Goal: Find specific page/section: Find specific page/section

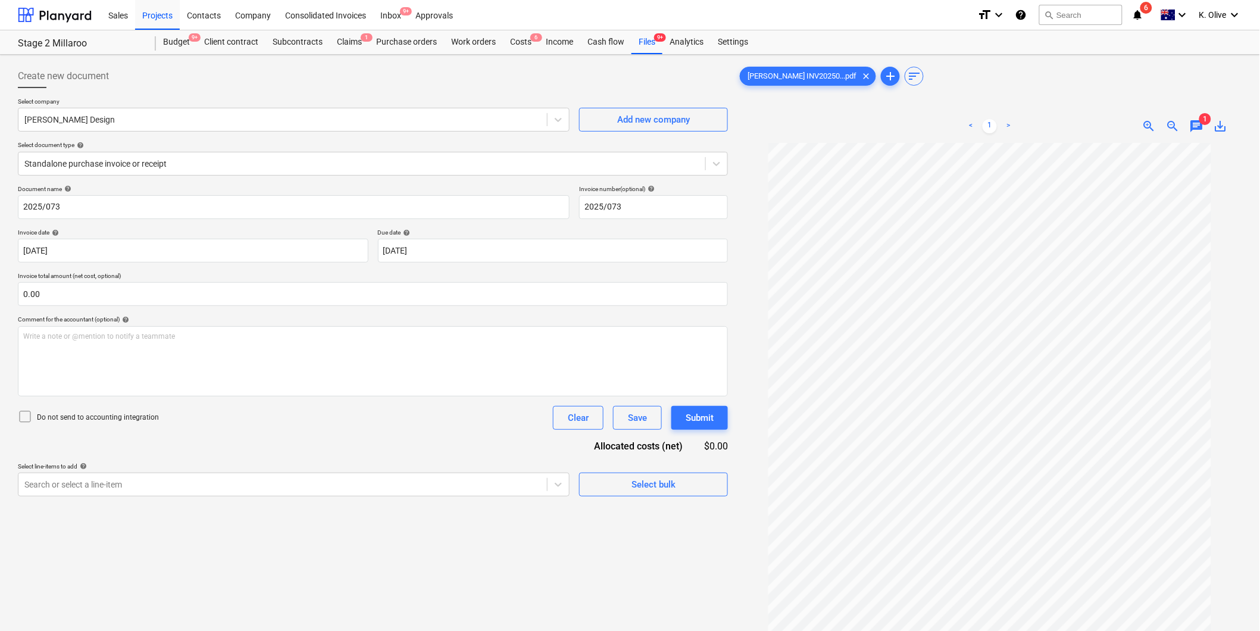
scroll to position [31, 0]
click at [158, 17] on div "Projects" at bounding box center [157, 14] width 45 height 30
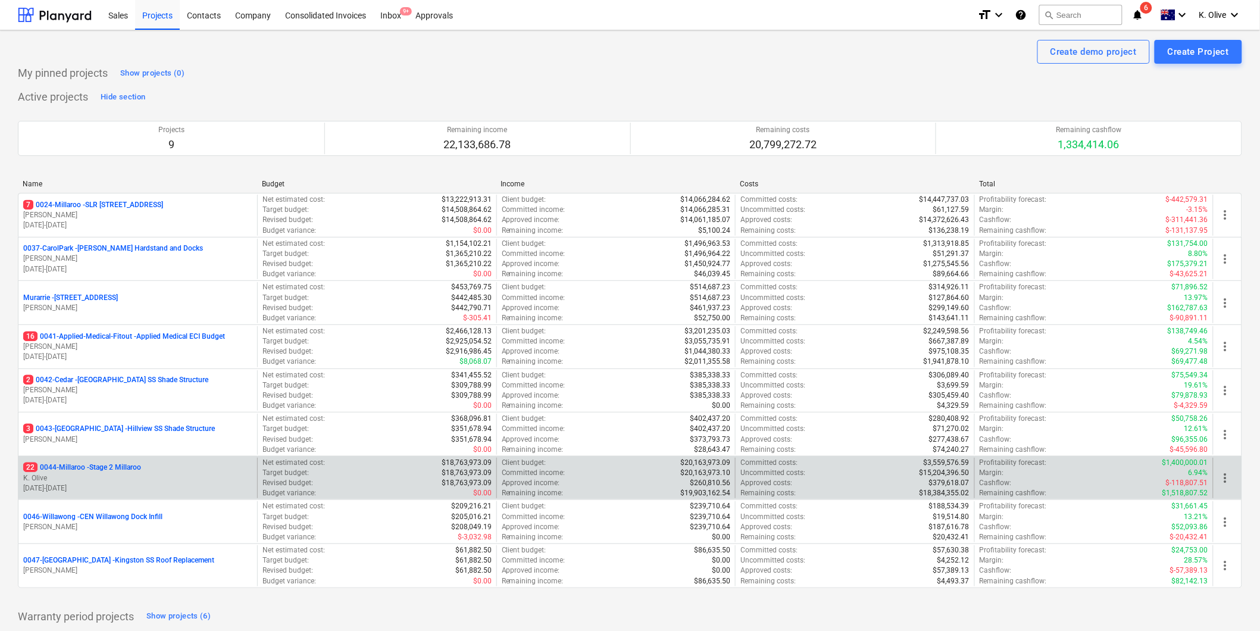
click at [95, 471] on p "22 0044-Millaroo - Stage 2 Millaroo" at bounding box center [82, 467] width 118 height 10
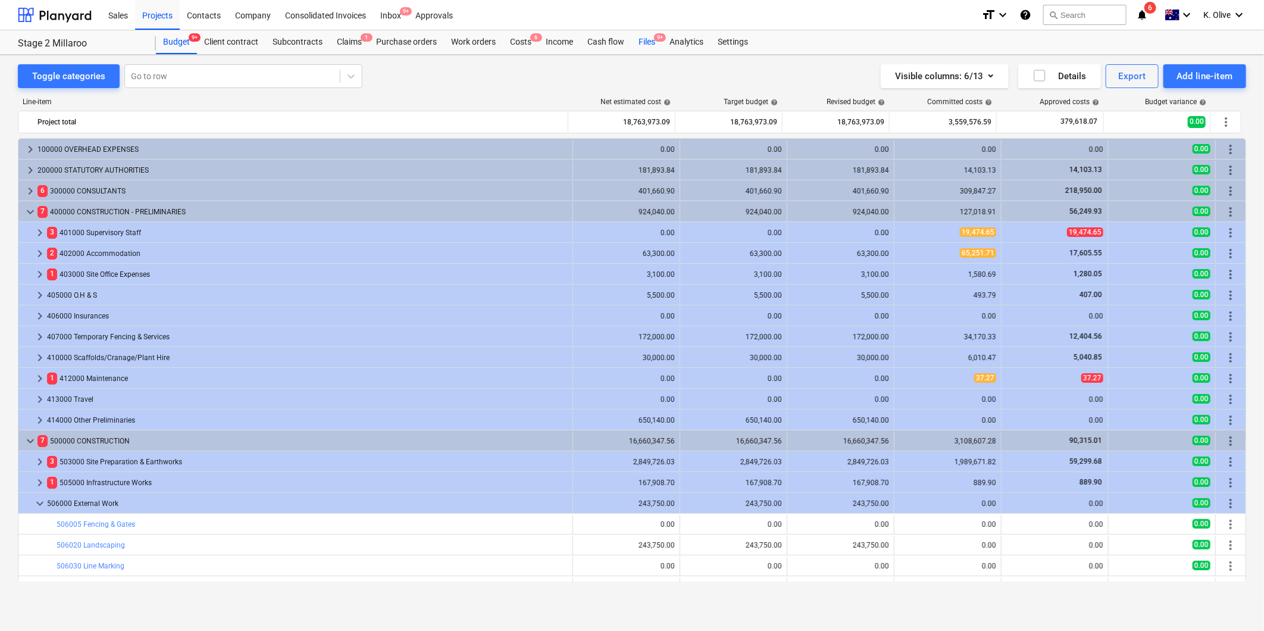
click at [650, 42] on div "Files 9+" at bounding box center [646, 42] width 31 height 24
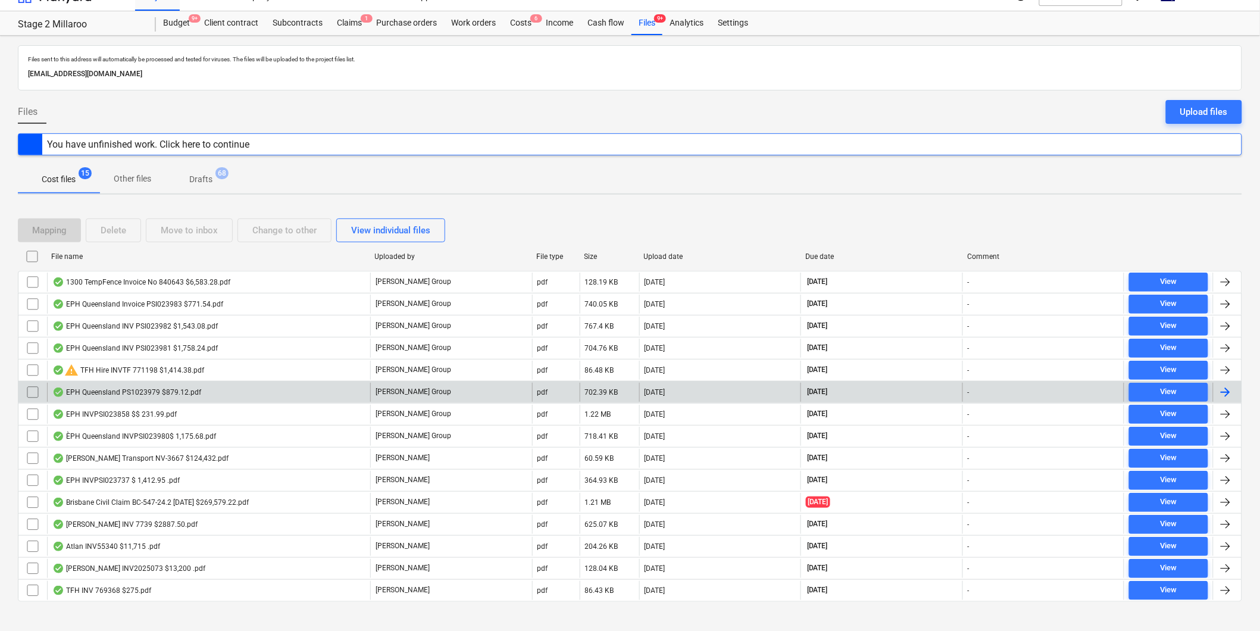
scroll to position [33, 0]
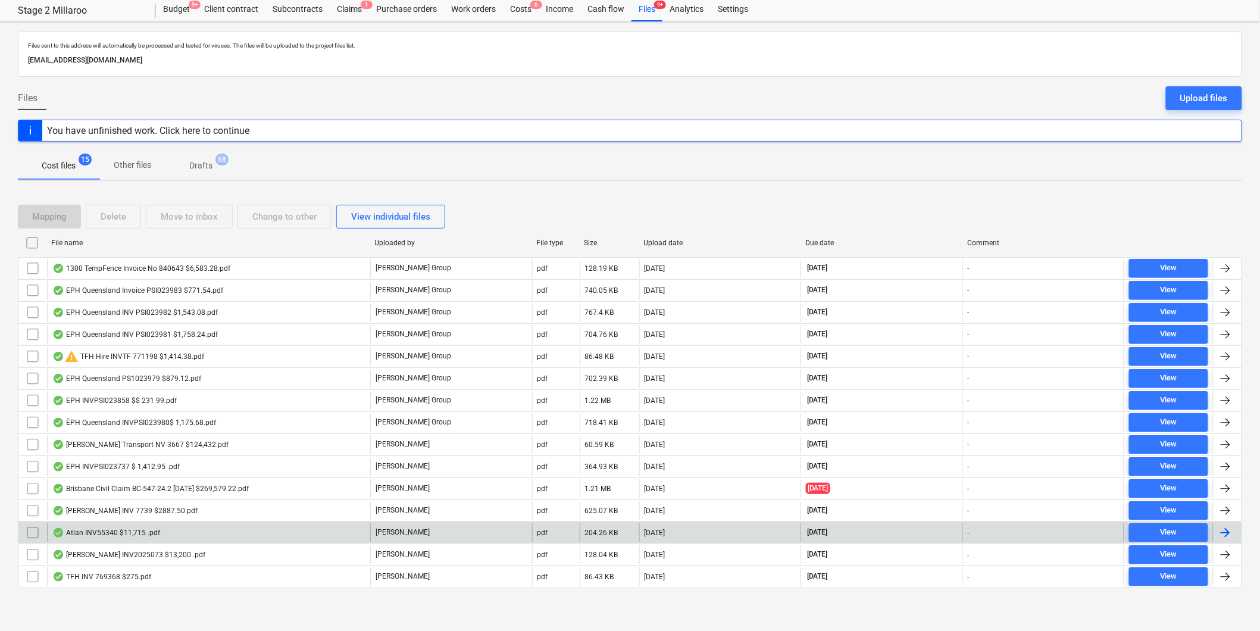
click at [134, 527] on div "Atlan INV55340 $11,715 .pdf" at bounding box center [208, 532] width 323 height 19
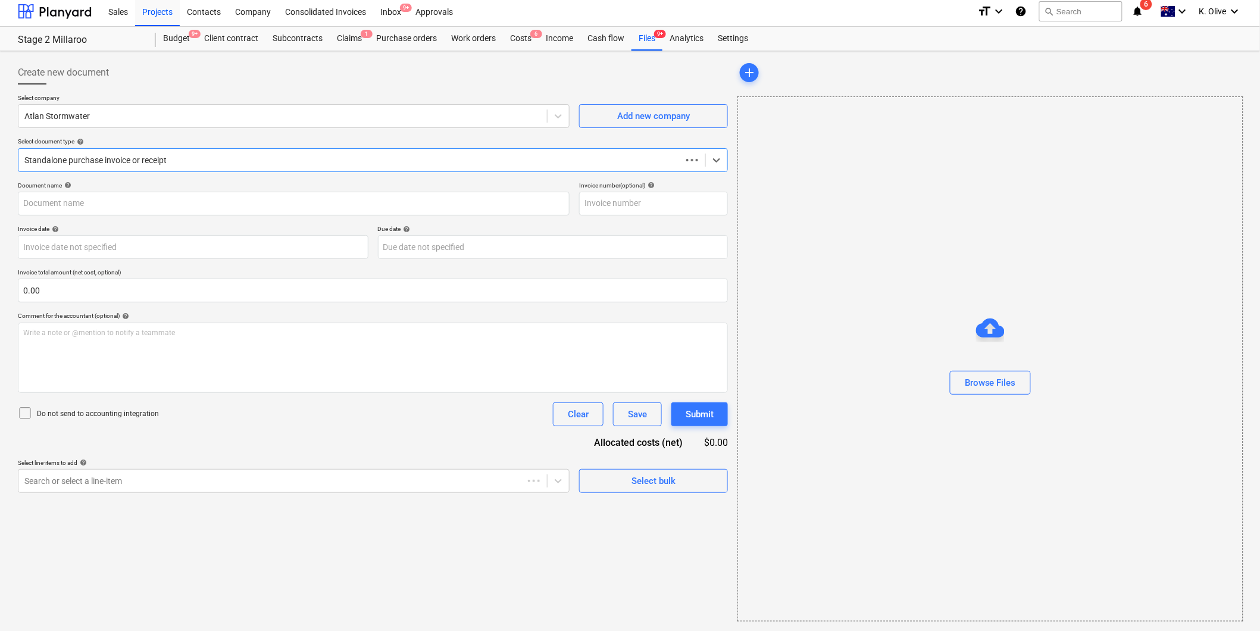
scroll to position [4, 0]
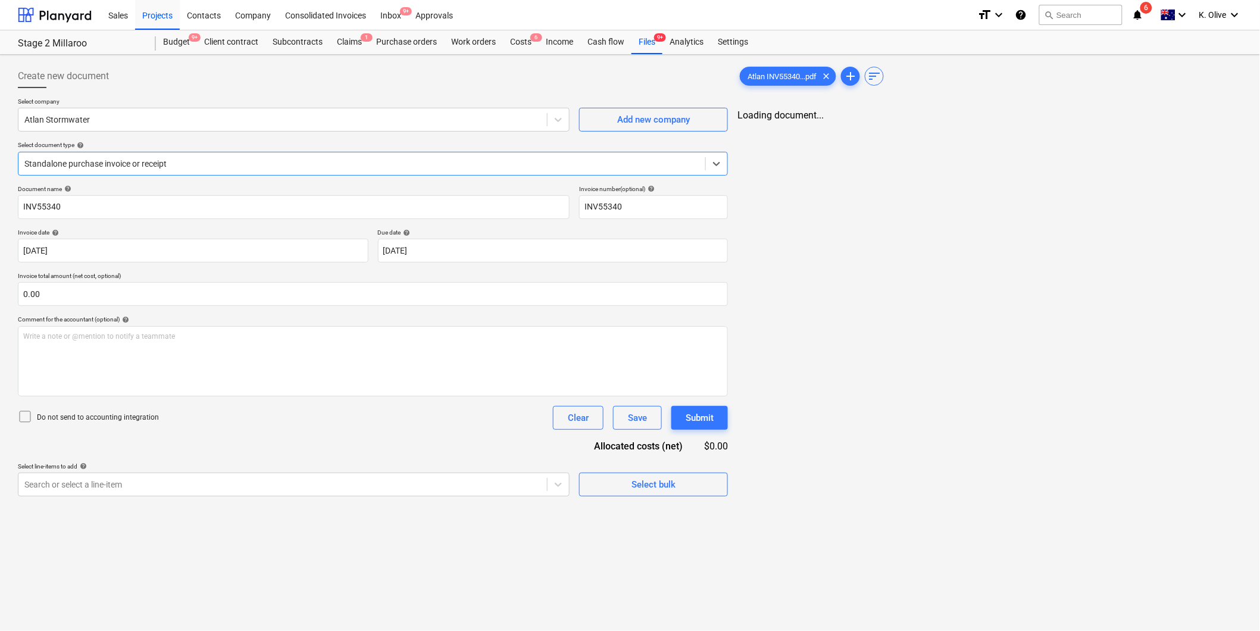
type input "INV55340"
type input "[DATE]"
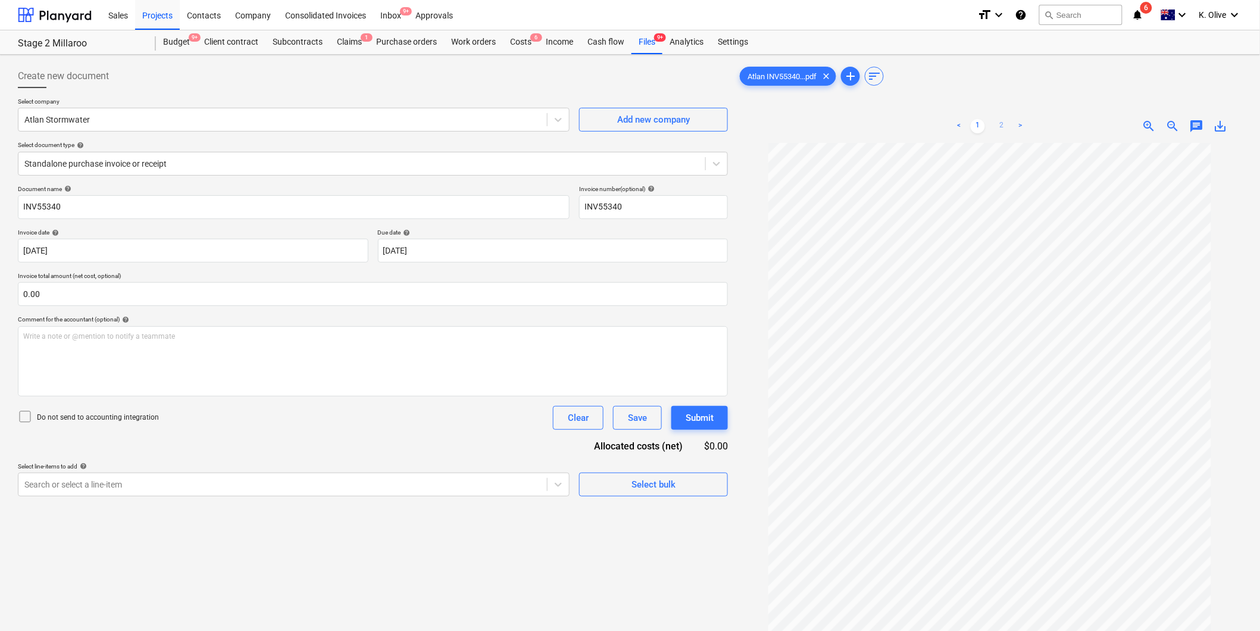
click at [1003, 123] on link "2" at bounding box center [1001, 126] width 14 height 14
click at [981, 123] on link "1" at bounding box center [977, 126] width 14 height 14
